Goal: Task Accomplishment & Management: Use online tool/utility

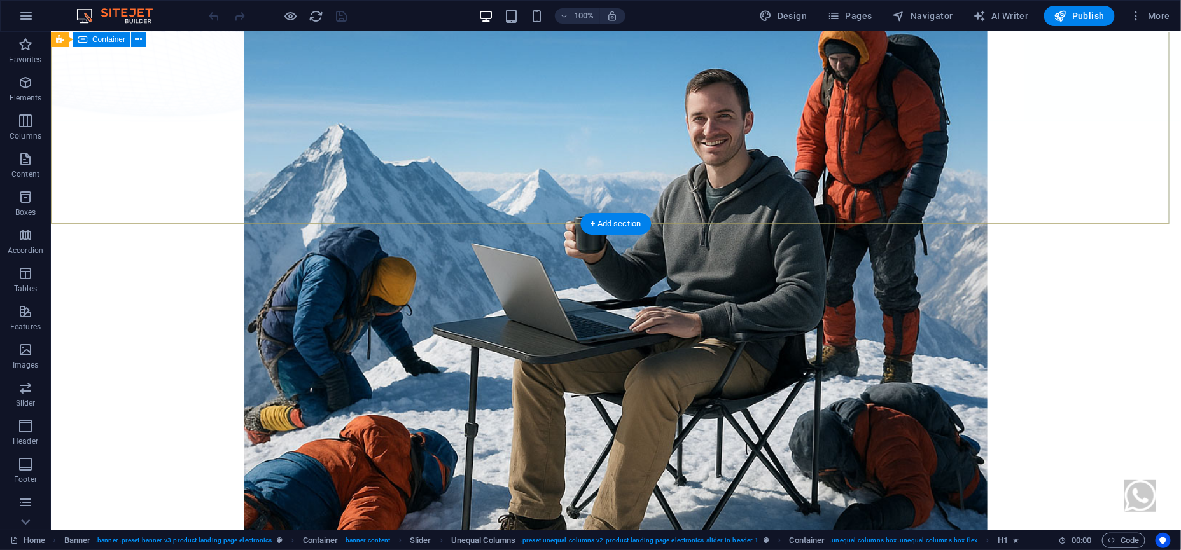
scroll to position [477, 0]
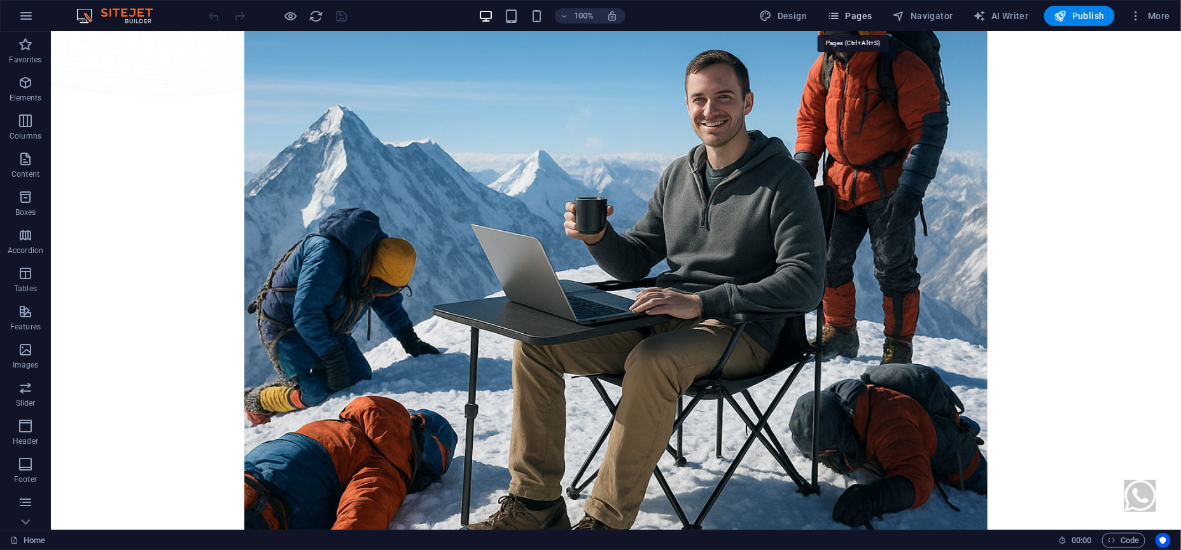
click at [876, 20] on button "Pages" at bounding box center [849, 16] width 55 height 20
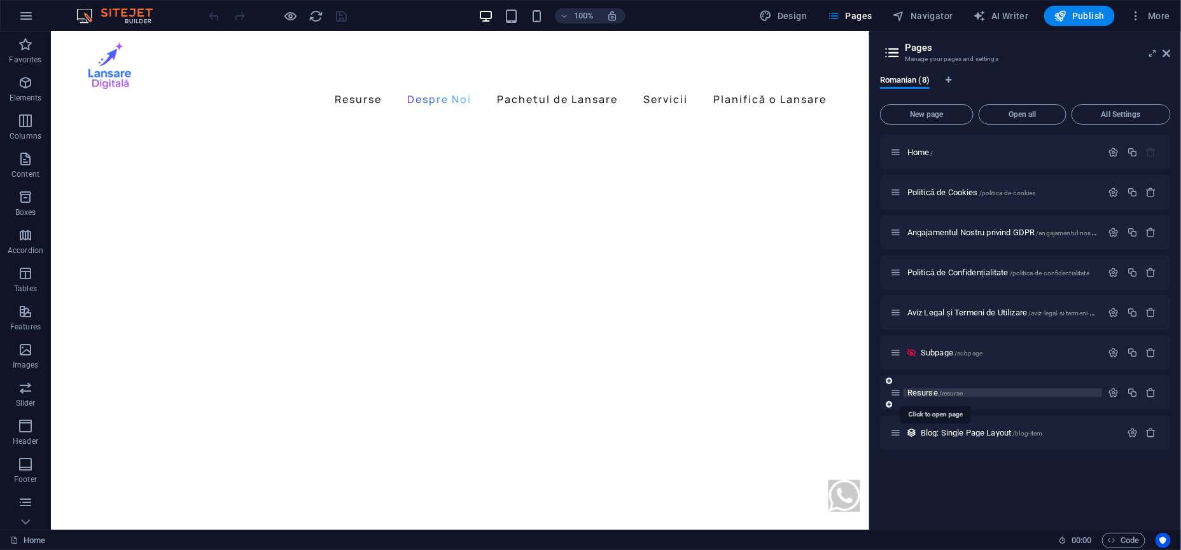
click at [926, 389] on span "Resurse /resurse" at bounding box center [934, 393] width 55 height 10
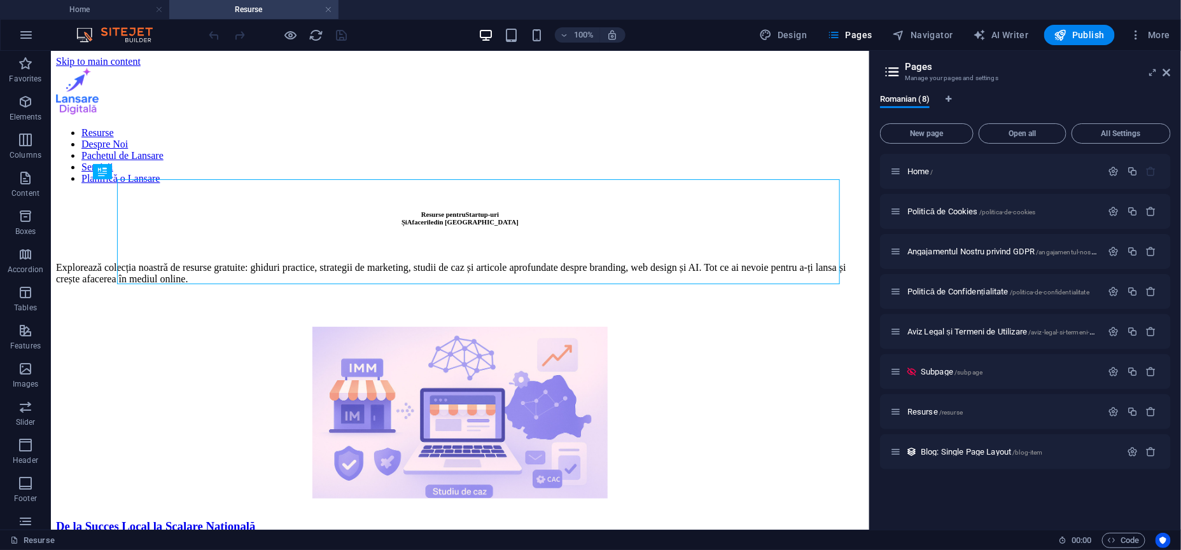
scroll to position [0, 0]
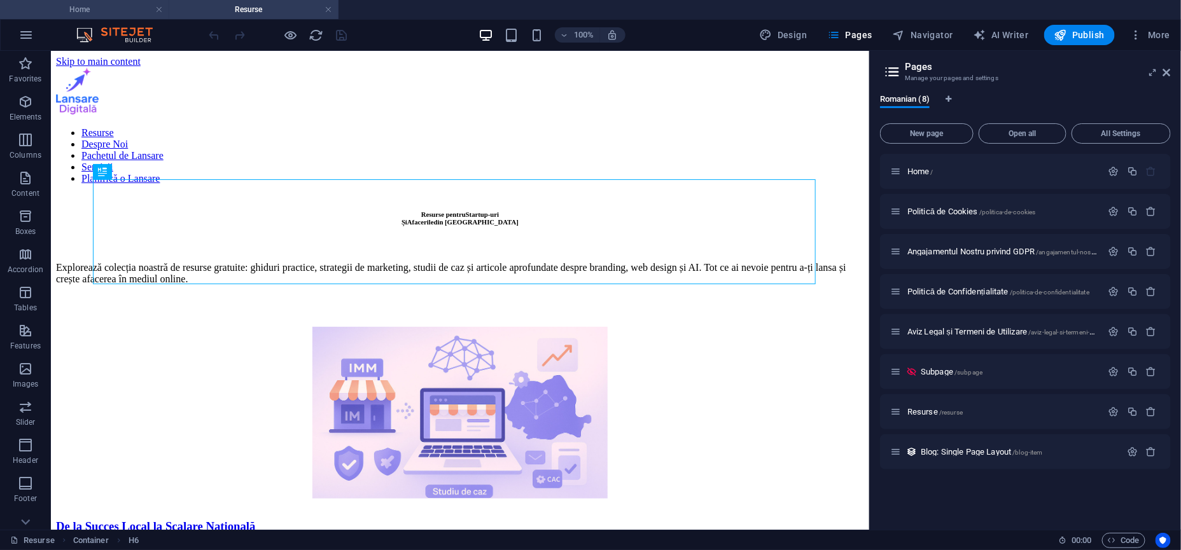
click at [85, 3] on h4 "Home" at bounding box center [84, 10] width 169 height 14
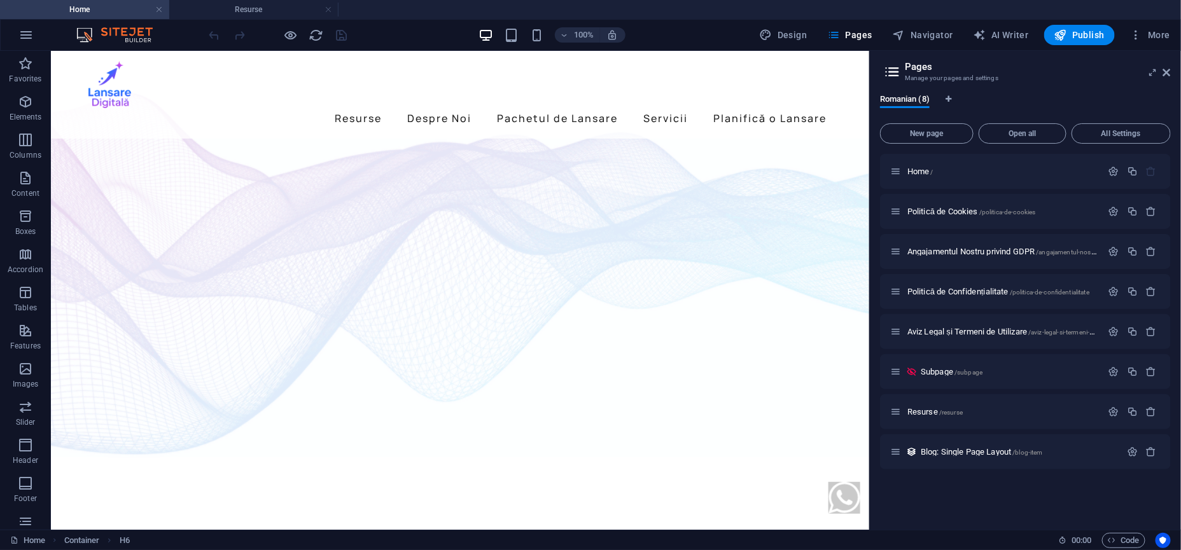
scroll to position [477, 0]
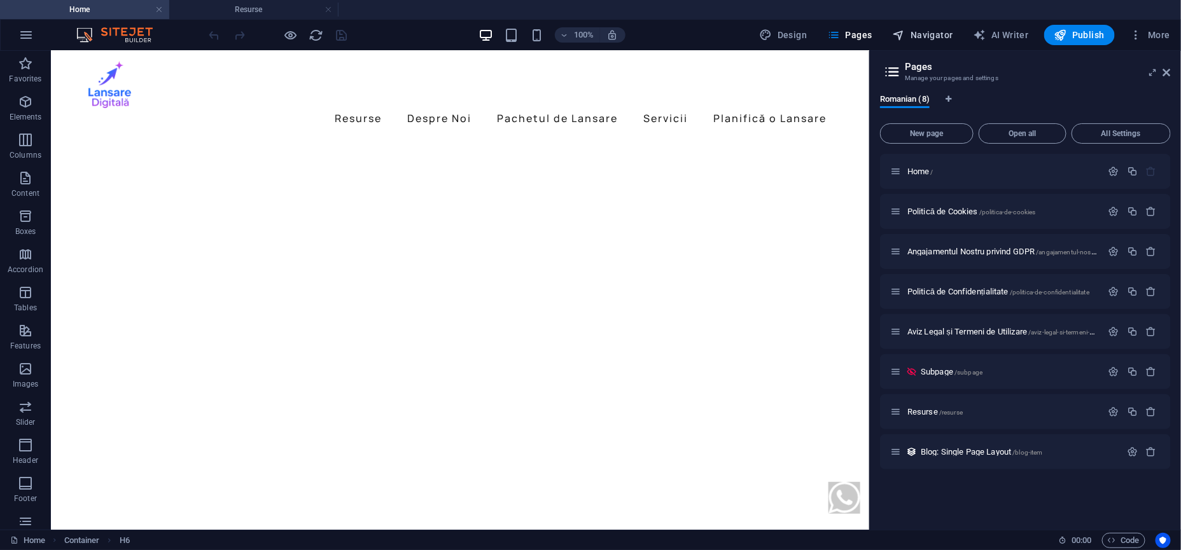
click at [929, 38] on span "Navigator" at bounding box center [923, 35] width 60 height 13
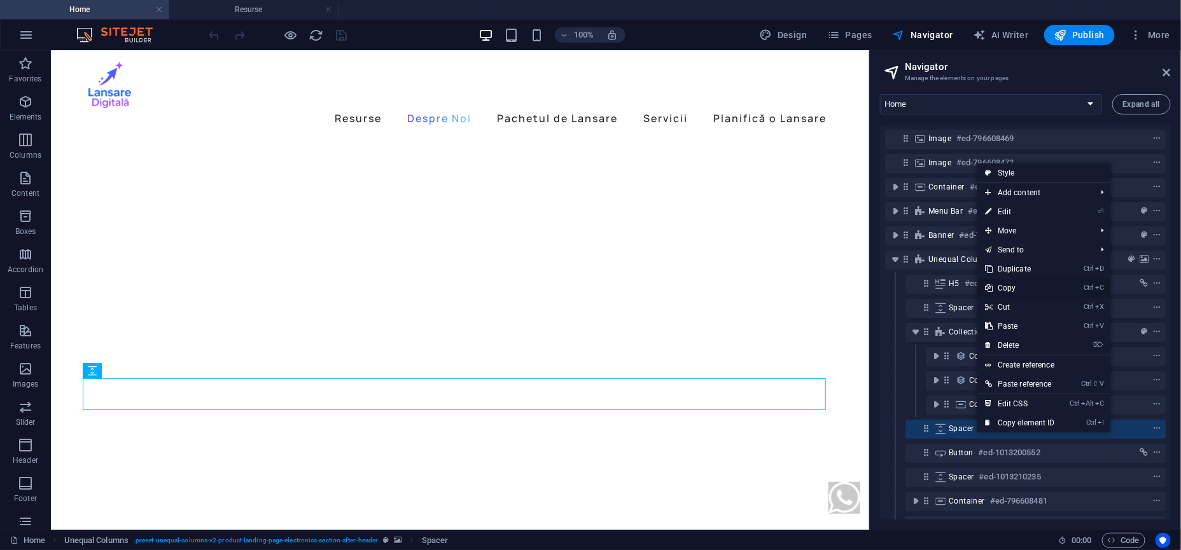
click at [1011, 291] on link "Ctrl C Copy" at bounding box center [1019, 288] width 85 height 19
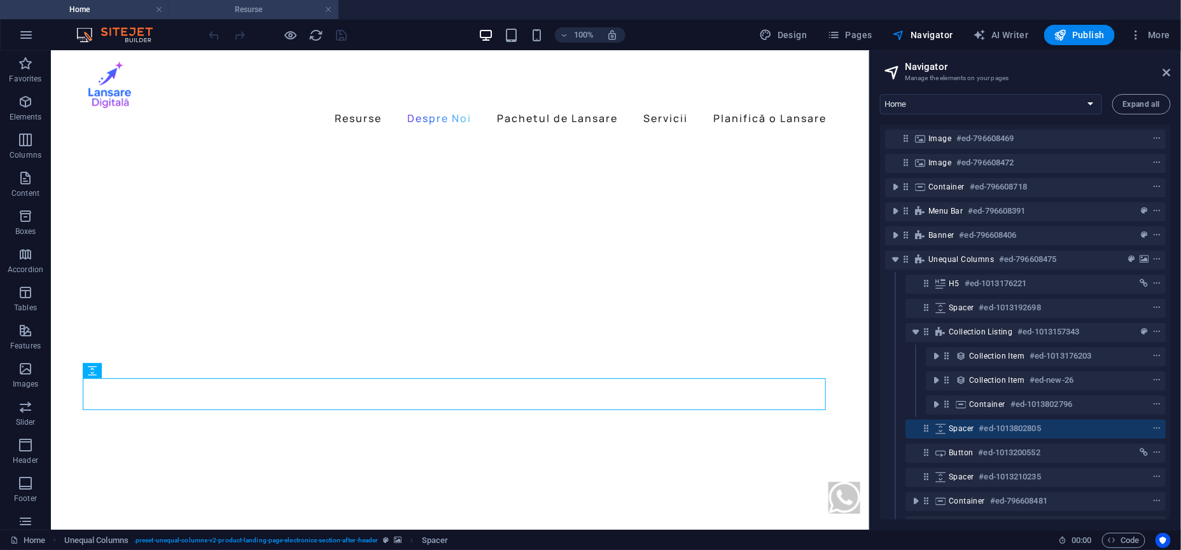
click at [284, 10] on h4 "Resurse" at bounding box center [253, 10] width 169 height 14
select select "16012135-ro"
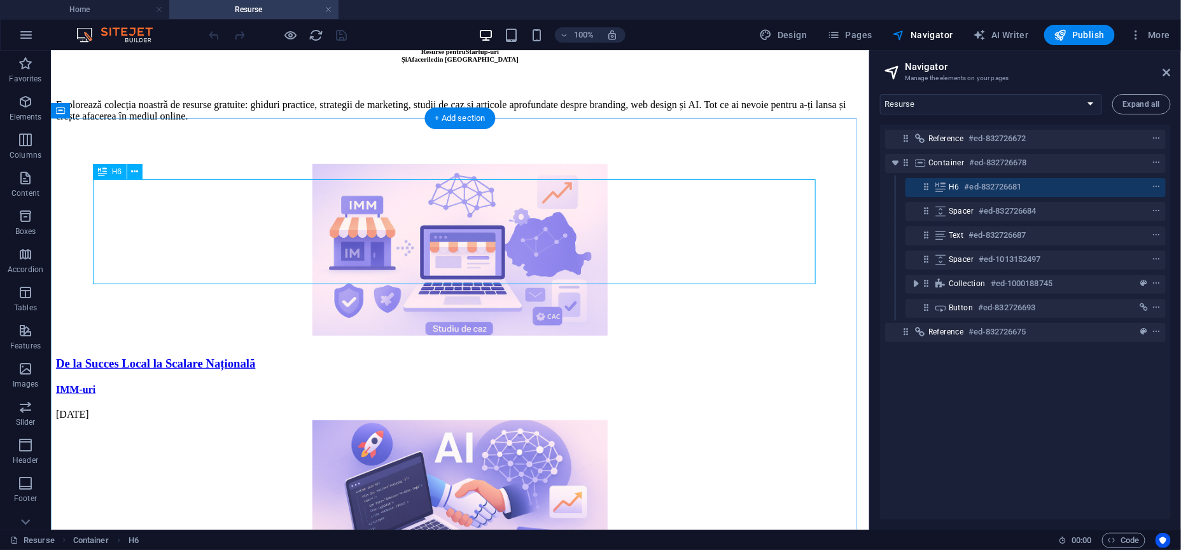
scroll to position [318, 0]
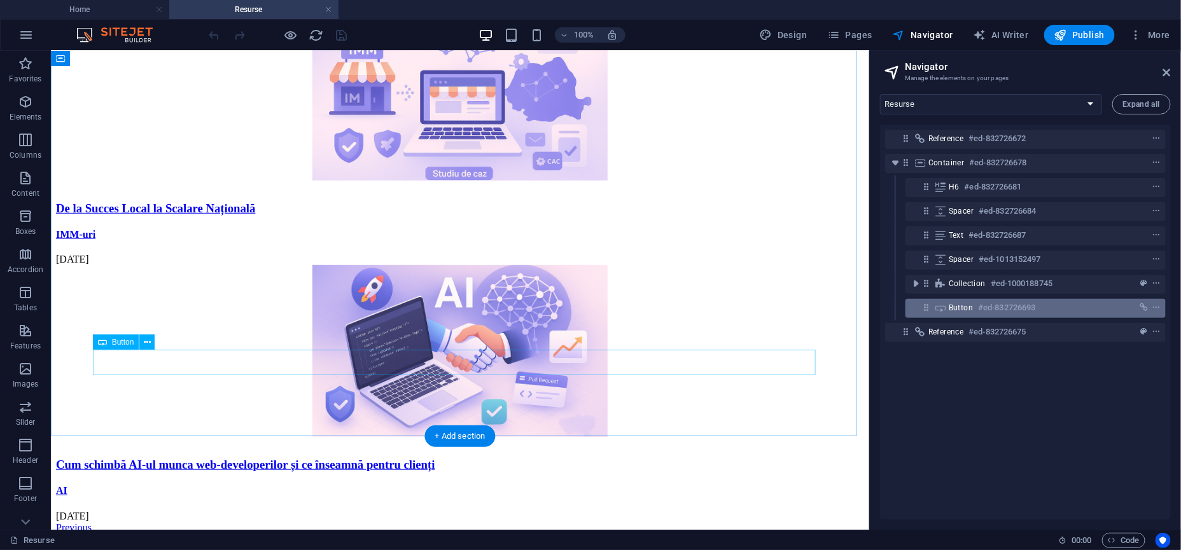
click at [956, 305] on span "Button" at bounding box center [961, 308] width 24 height 10
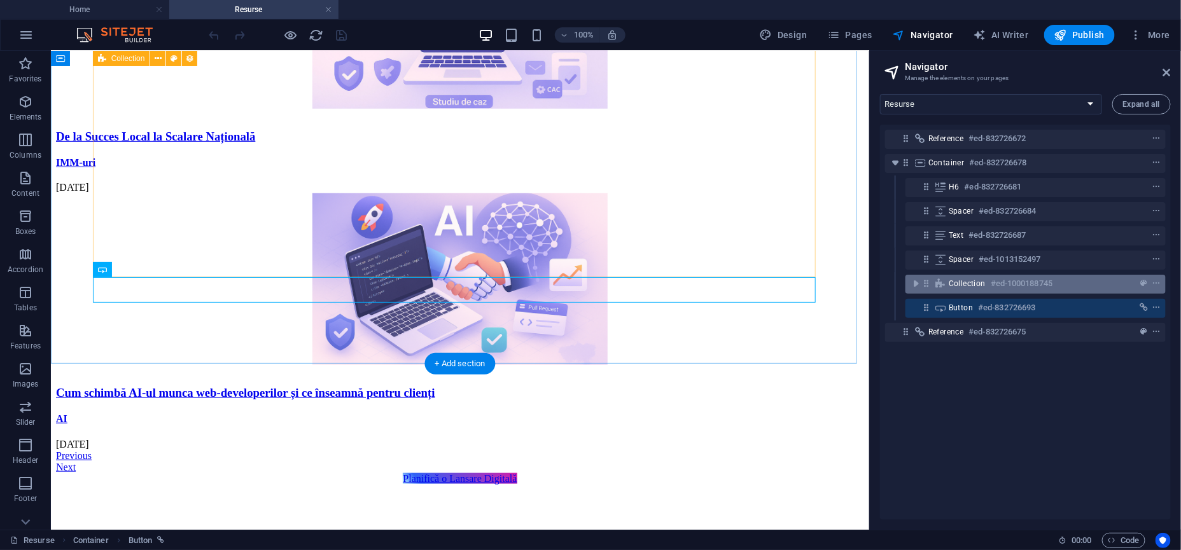
click at [956, 288] on span "Collection" at bounding box center [967, 284] width 37 height 10
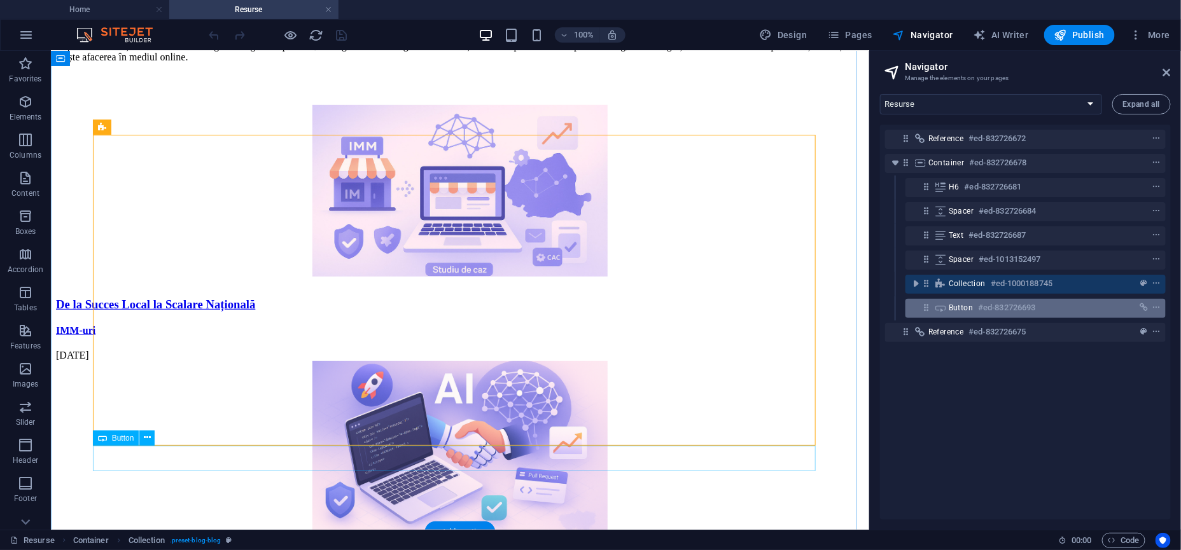
click at [972, 304] on span "Button" at bounding box center [961, 308] width 24 height 10
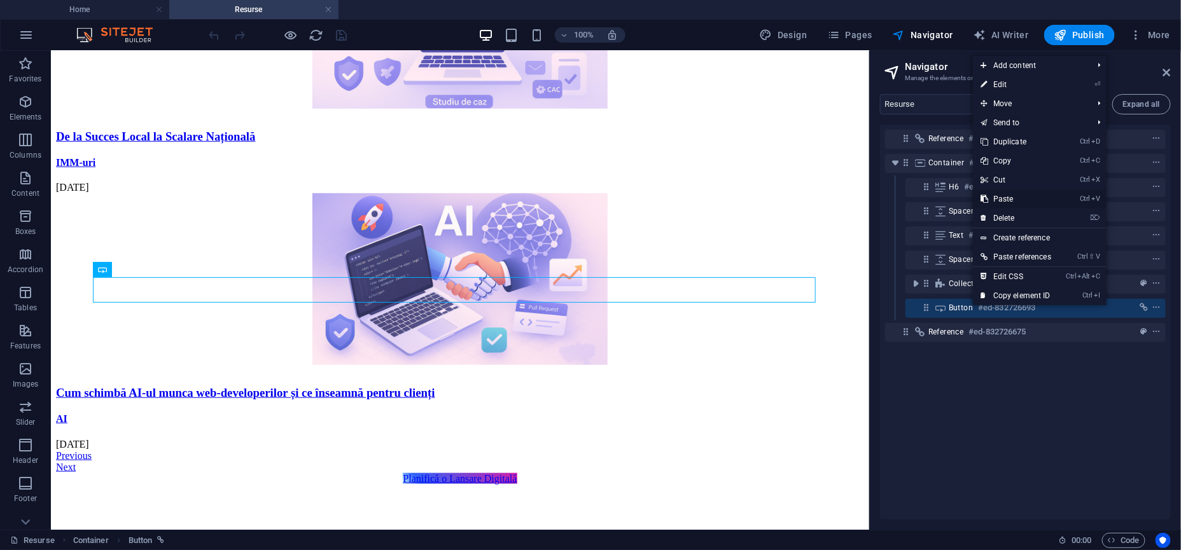
click at [1018, 201] on link "Ctrl V Paste" at bounding box center [1016, 199] width 86 height 19
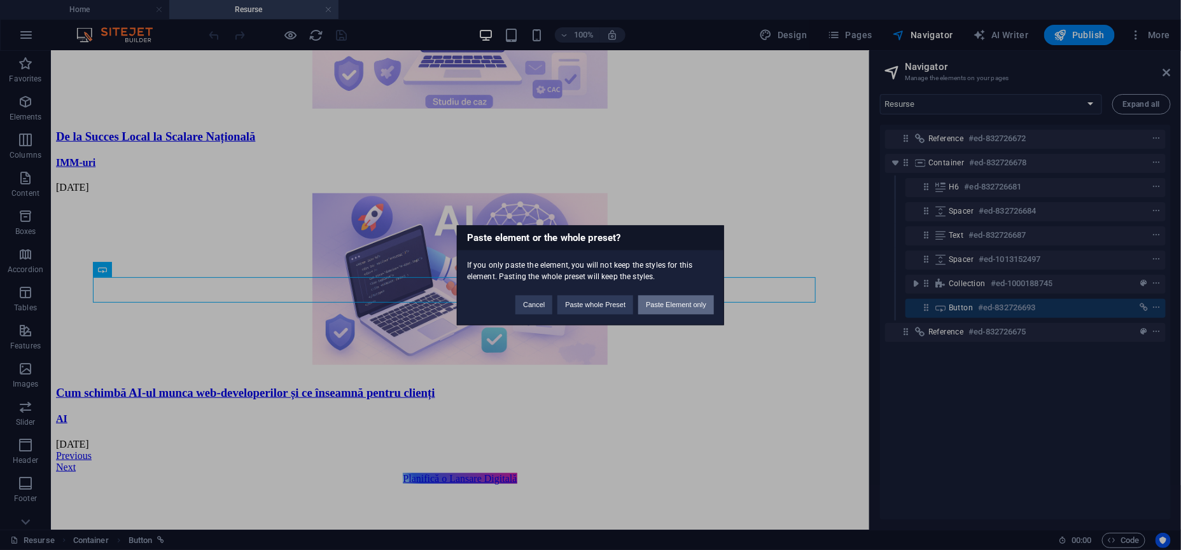
click at [699, 304] on button "Paste Element only" at bounding box center [676, 304] width 76 height 19
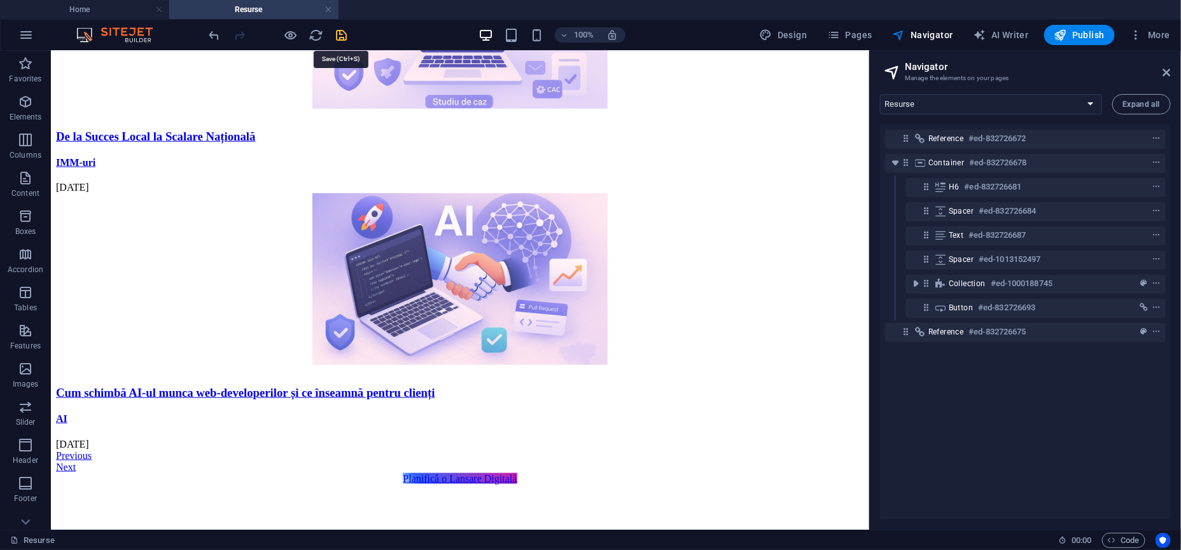
click at [340, 39] on icon "save" at bounding box center [342, 35] width 15 height 15
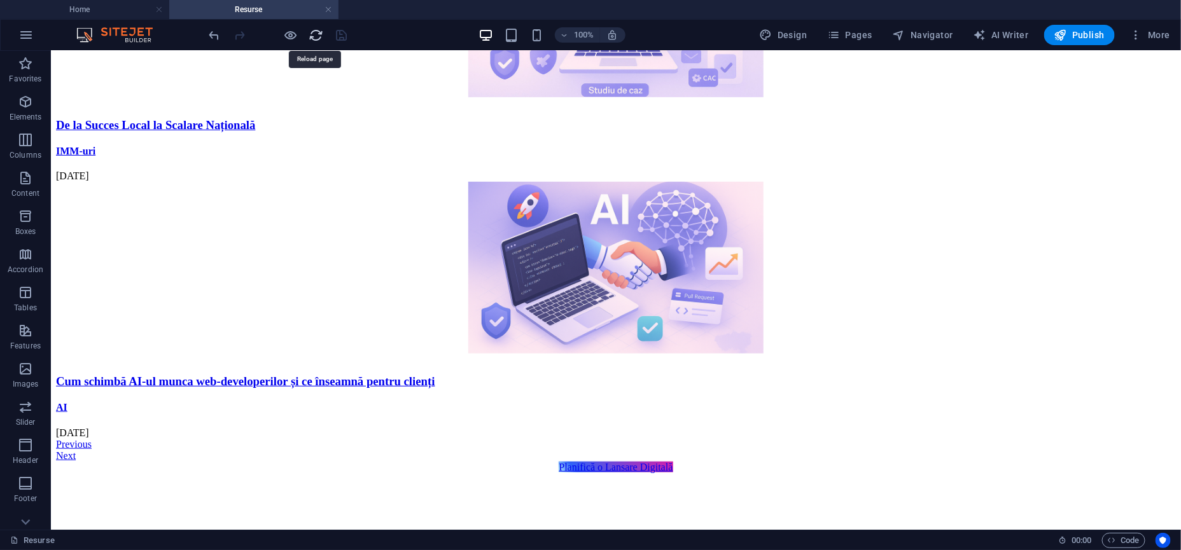
click at [313, 41] on icon "reload" at bounding box center [316, 35] width 15 height 15
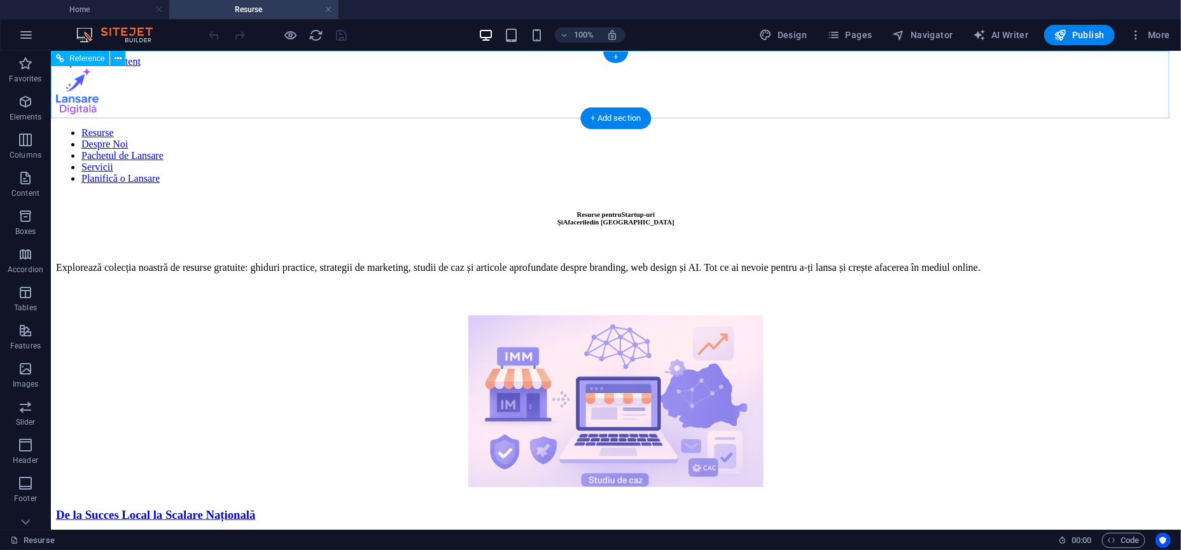
scroll to position [0, 0]
click at [944, 33] on span "Navigator" at bounding box center [923, 35] width 60 height 13
select select "16012135-ro"
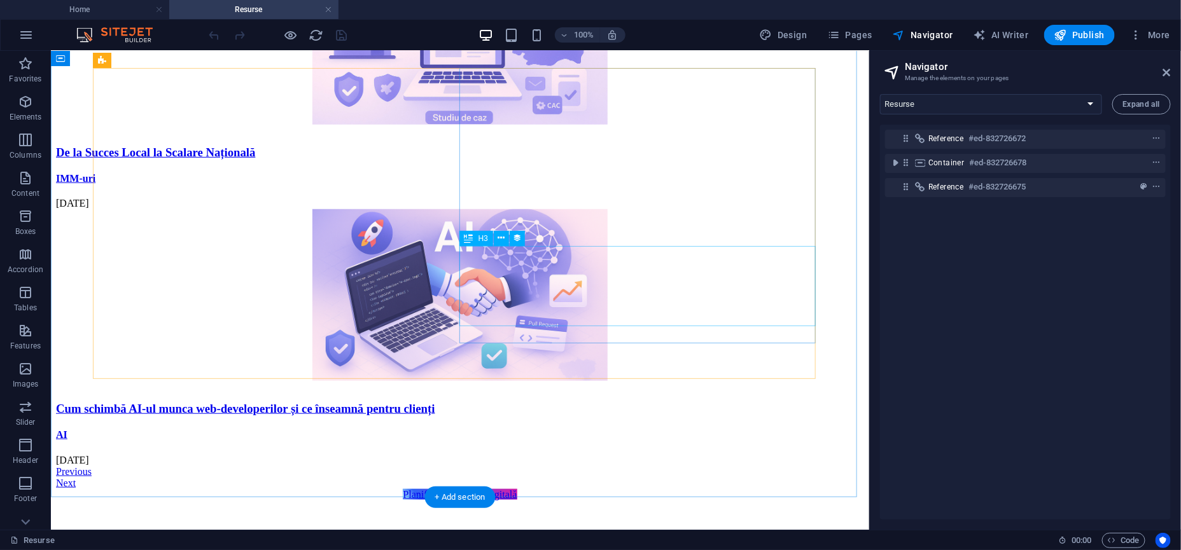
scroll to position [398, 0]
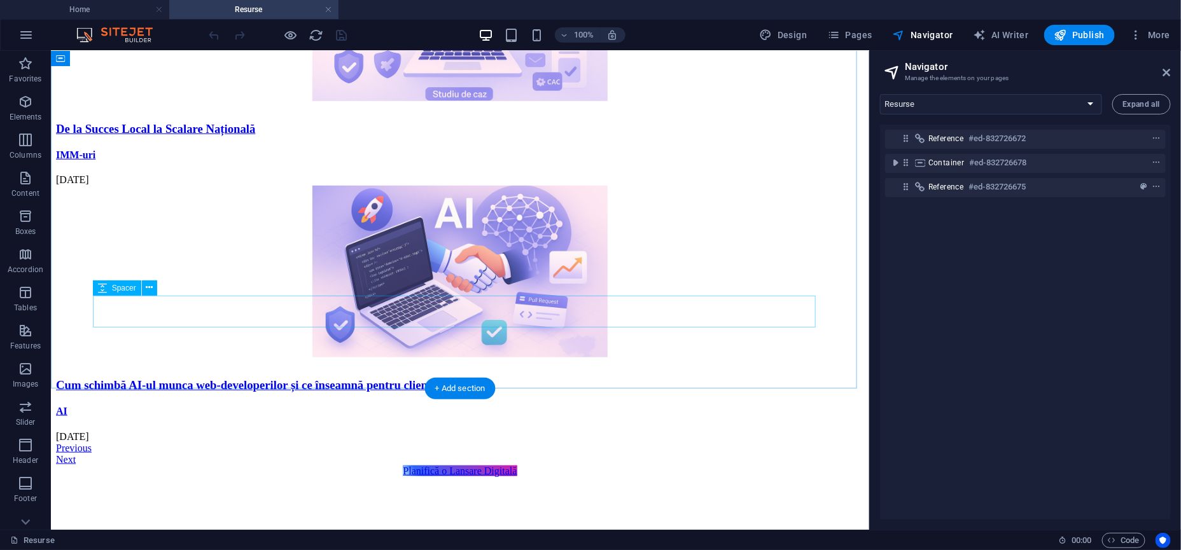
click at [634, 326] on div "Resurse pentru Startup-uri Și Afacerile din [GEOGRAPHIC_DATA] Explorează colecț…" at bounding box center [459, 160] width 808 height 696
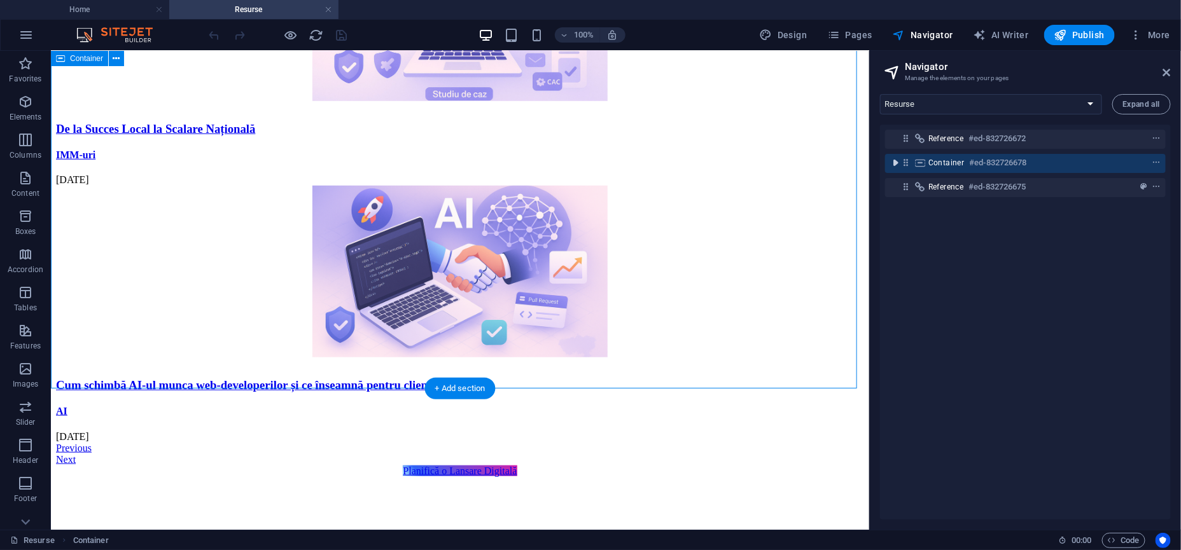
click at [897, 166] on icon "toggle-expand" at bounding box center [895, 163] width 13 height 13
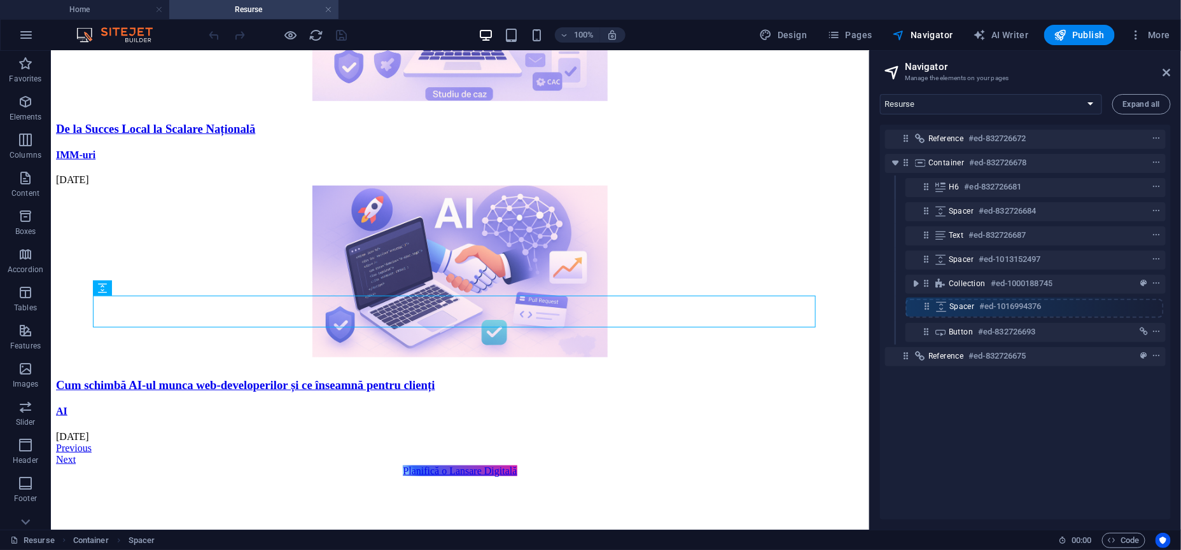
drag, startPoint x: 925, startPoint y: 335, endPoint x: 926, endPoint y: 304, distance: 31.2
click at [926, 304] on div "Reference #ed-832726672 Container #ed-832726678 H6 #ed-832726681 Spacer #ed-832…" at bounding box center [1025, 322] width 291 height 395
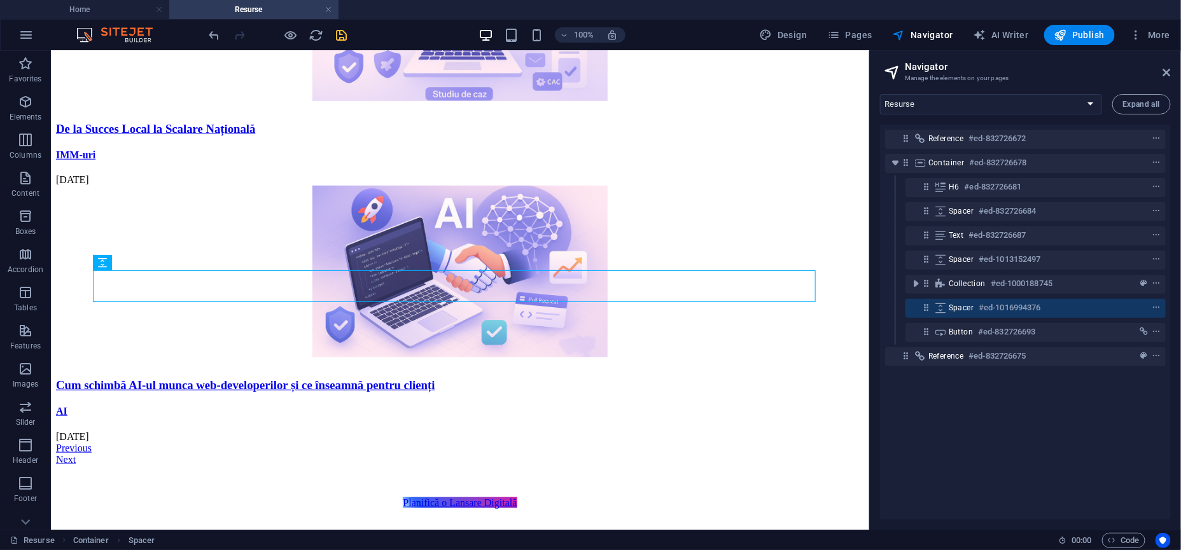
click at [349, 34] on span "save" at bounding box center [341, 35] width 15 height 15
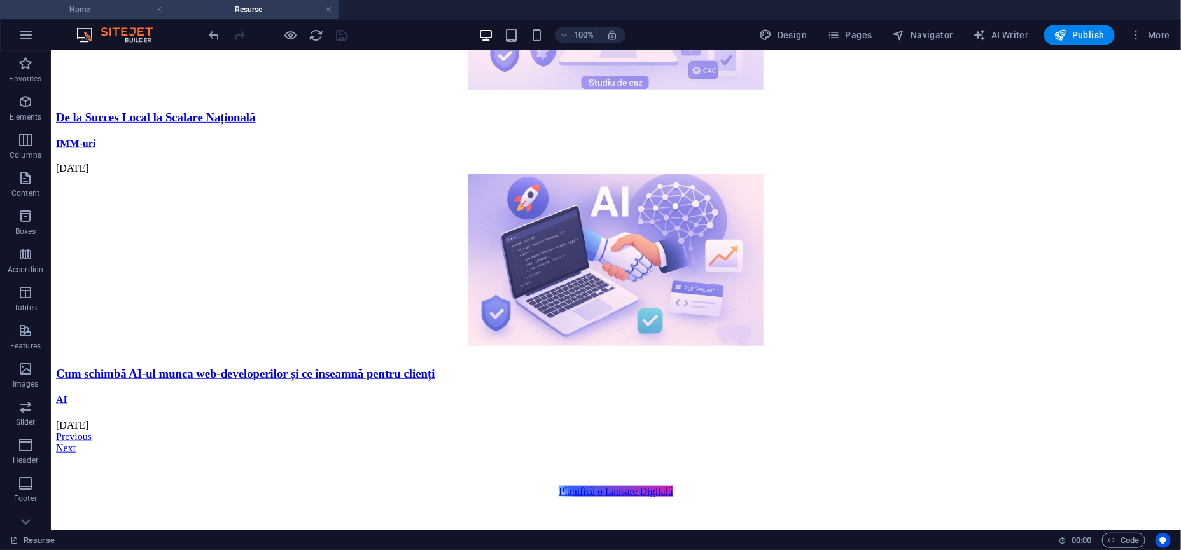
click at [110, 12] on h4 "Home" at bounding box center [84, 10] width 169 height 14
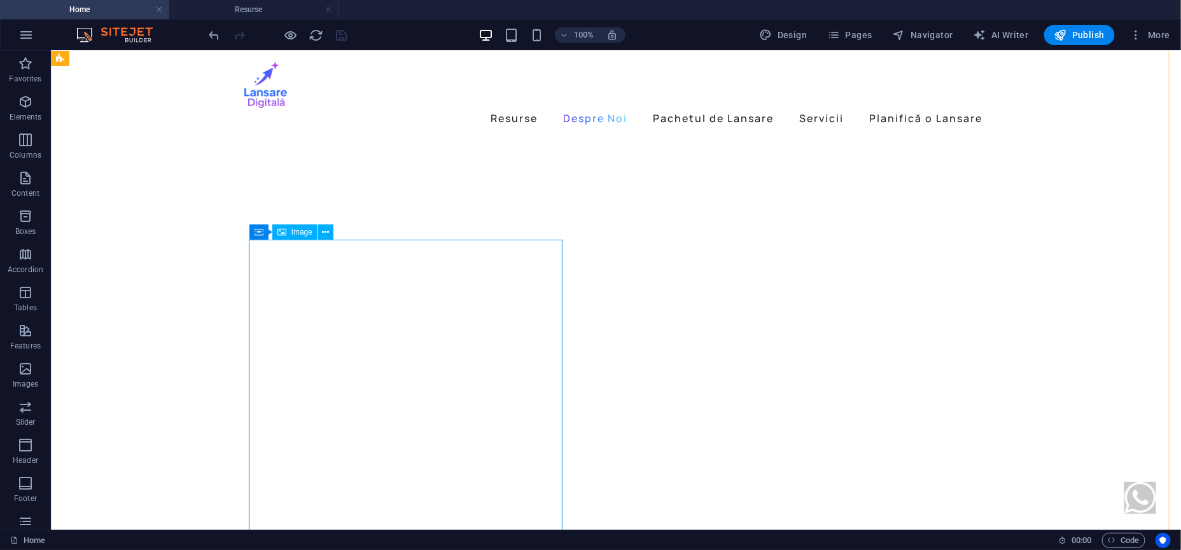
scroll to position [477, 0]
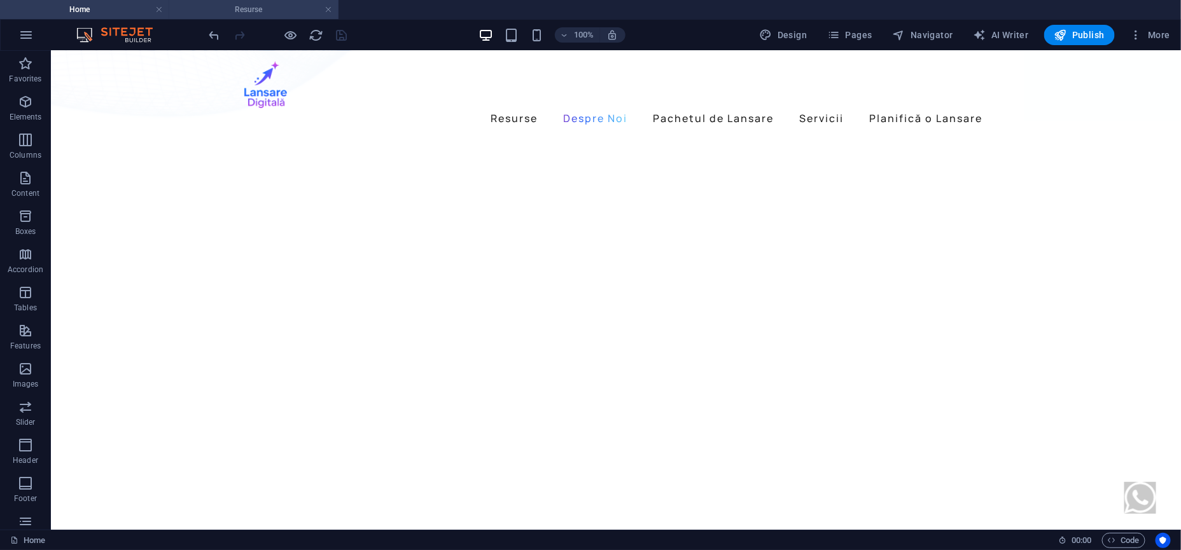
click at [234, 15] on h4 "Resurse" at bounding box center [253, 10] width 169 height 14
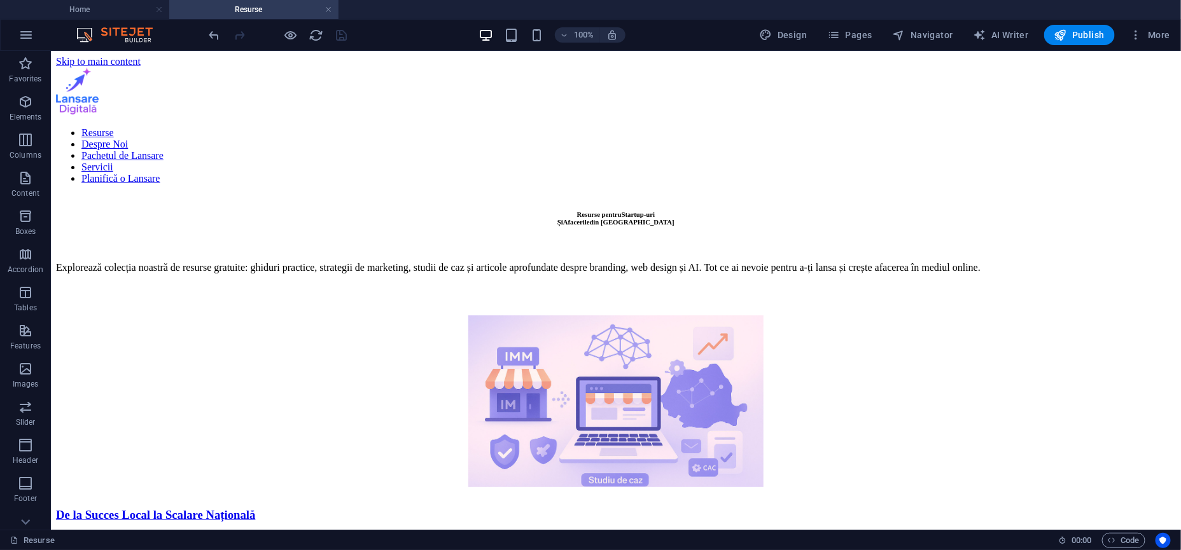
scroll to position [398, 0]
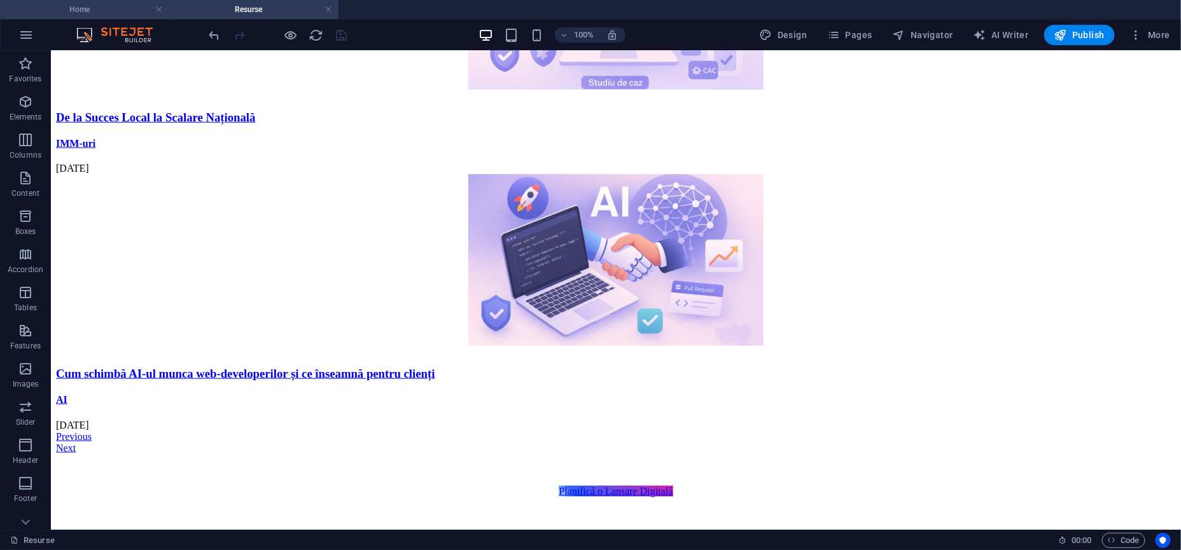
click at [107, 17] on li "Home" at bounding box center [84, 9] width 169 height 19
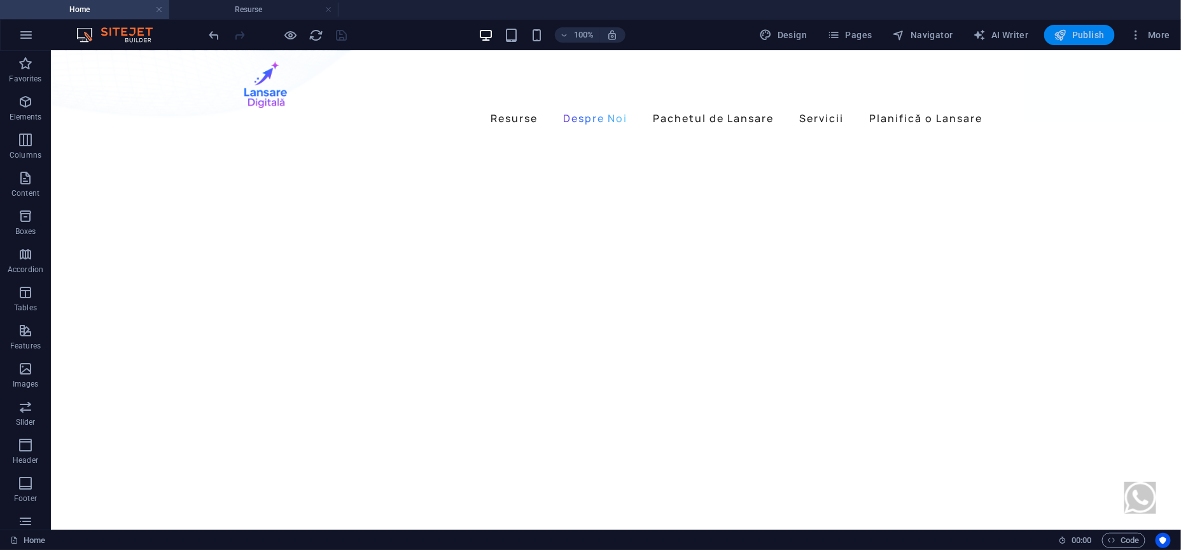
click at [1066, 27] on button "Publish" at bounding box center [1079, 35] width 71 height 20
